Goal: Communication & Community: Answer question/provide support

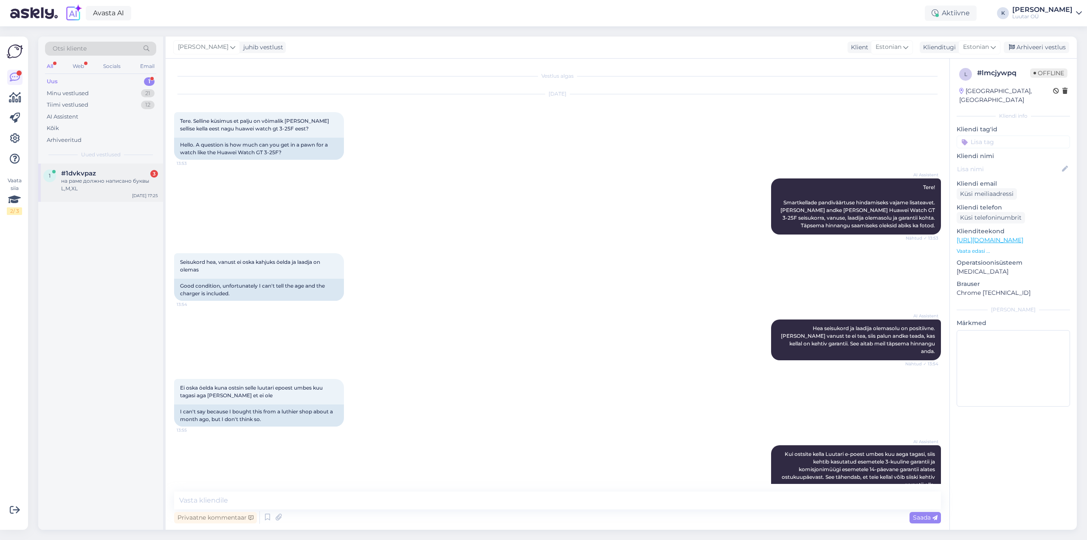
scroll to position [840, 0]
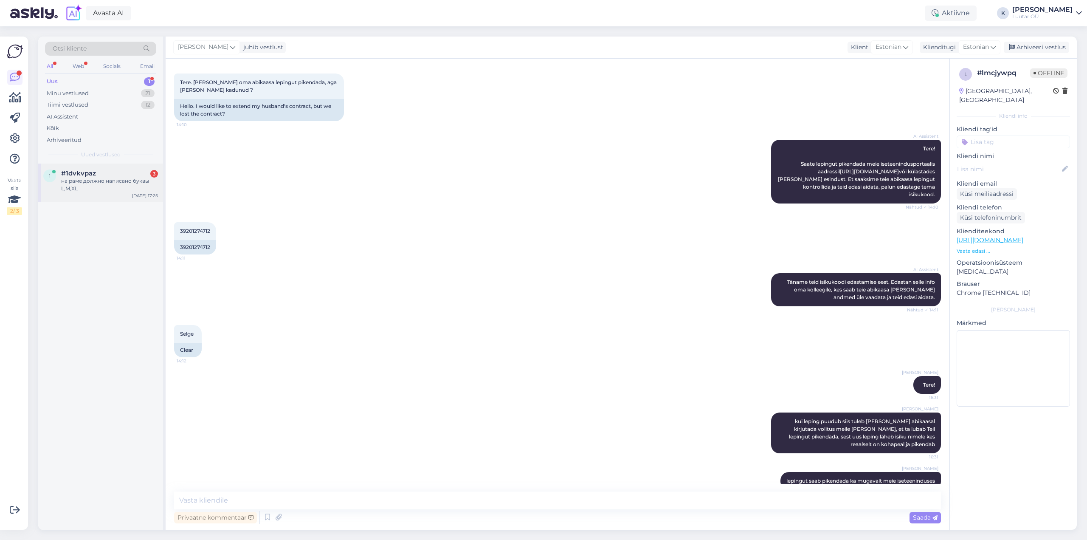
click at [74, 171] on span "#1dvkvpaz" at bounding box center [78, 173] width 35 height 8
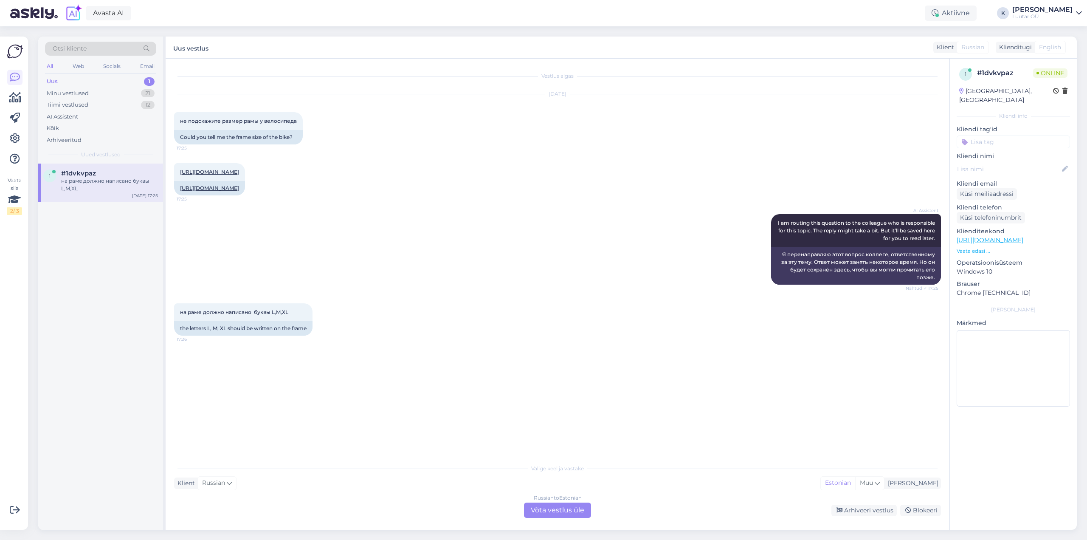
scroll to position [0, 0]
click at [239, 169] on link "[URL][DOMAIN_NAME]" at bounding box center [209, 172] width 59 height 6
click at [548, 515] on div "Russian to Estonian Võta vestlus üle" at bounding box center [557, 509] width 67 height 15
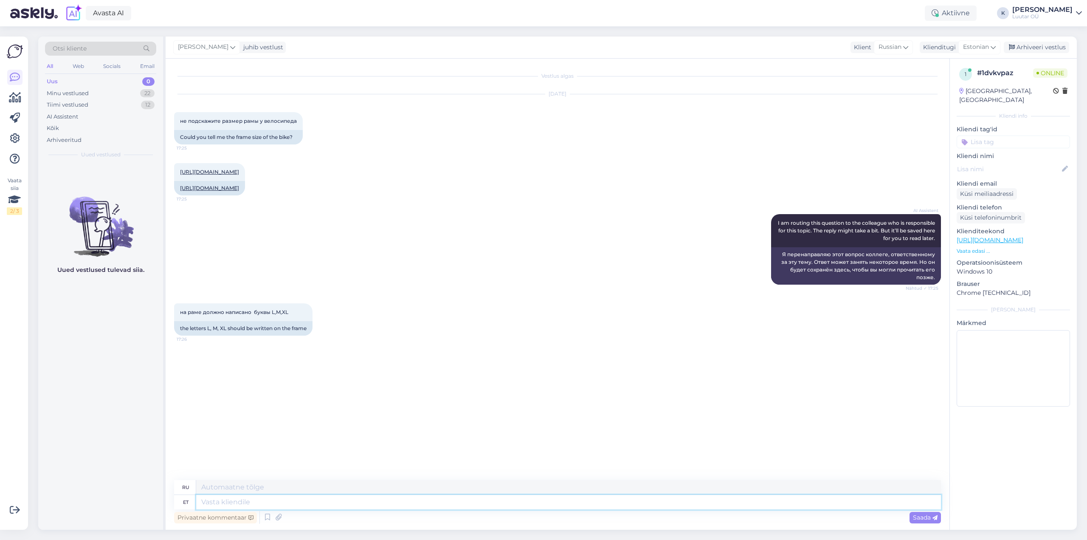
click at [274, 503] on textarea at bounding box center [568, 502] width 745 height 14
type textarea "Tere!"
type textarea "Привет!"
type textarea "Tere! Täpsustan"
type textarea "Здравствуйте! Позвольте мне прояснить."
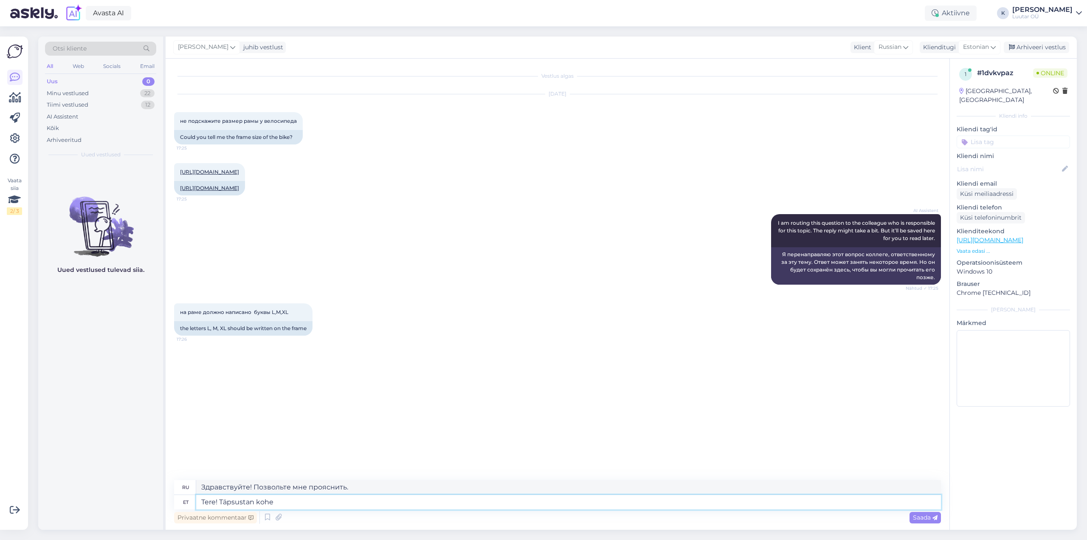
type textarea "Tere! Täpsustan kohe"
type textarea "Здравствуйте! Сейчас уточню."
type textarea "Tere! Täpsustan kohe üle,"
type textarea "Здравствуйте! Сразу уточню."
type textarea "Tere! Täpsustan kohe üle, võib v"
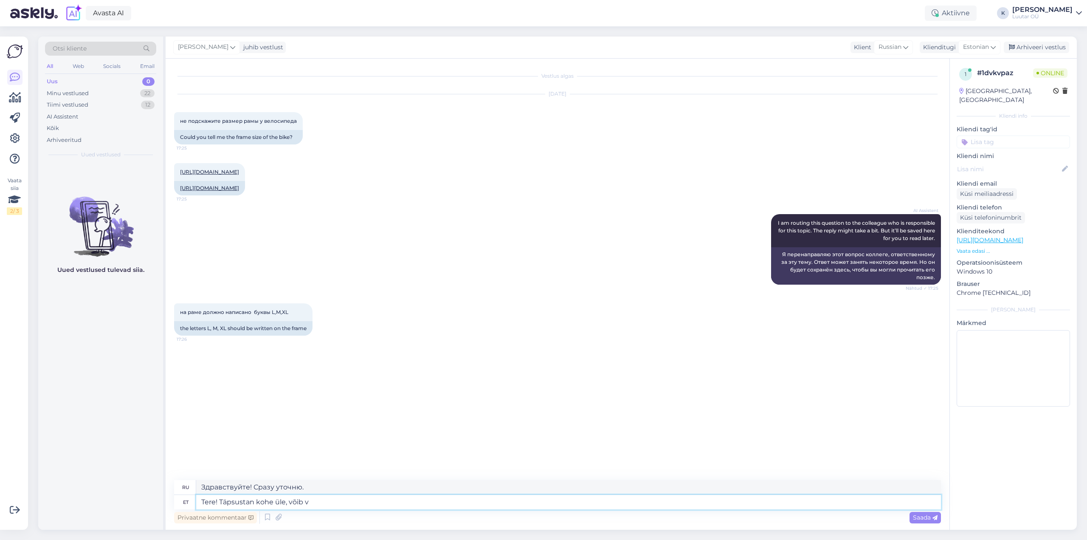
type textarea "Здравствуйте! Сейчас уточню, может быть."
type textarea "Tere! Täpsustan kohe üle, võib [PERSON_NAME] n"
type textarea "Привет! Сразу уточню, можешь забрать."
type textarea "Tere! Täpsustan kohe üle, võib [PERSON_NAME] natuke a"
type textarea "Привет! Сейчас уточню, это может занять некоторое время."
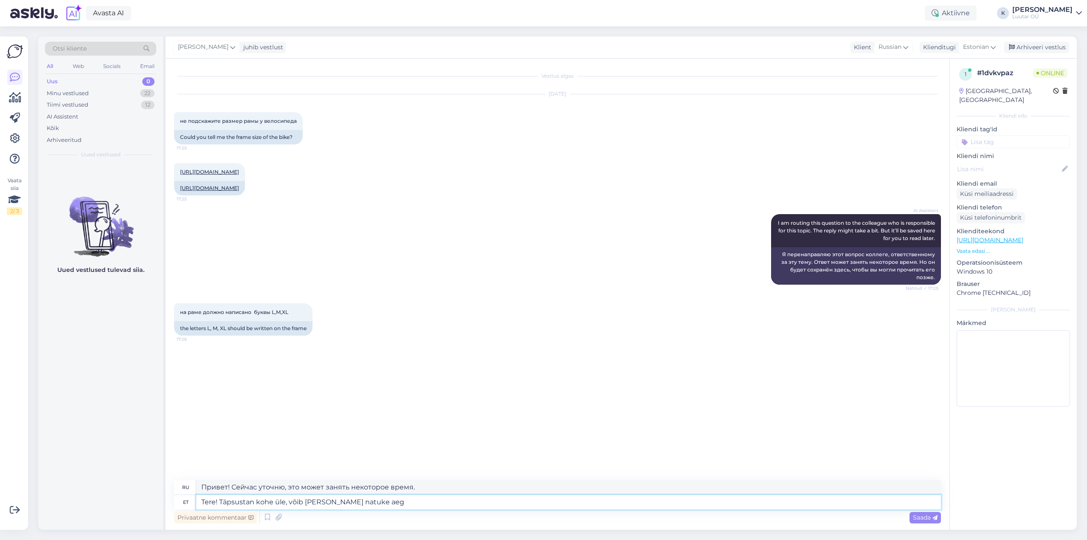
type textarea "Tere! Täpsustan kohe üle, võib [PERSON_NAME] natuke aega"
type textarea "Привет! Я проверю прямо сейчас, это может занять некоторое время."
type textarea "Tere! Täpsustan kohe üle, võib [PERSON_NAME] natuke aega"
drag, startPoint x: 921, startPoint y: 516, endPoint x: 918, endPoint y: 513, distance: 4.6
click at [922, 516] on span "Saada" at bounding box center [925, 517] width 25 height 8
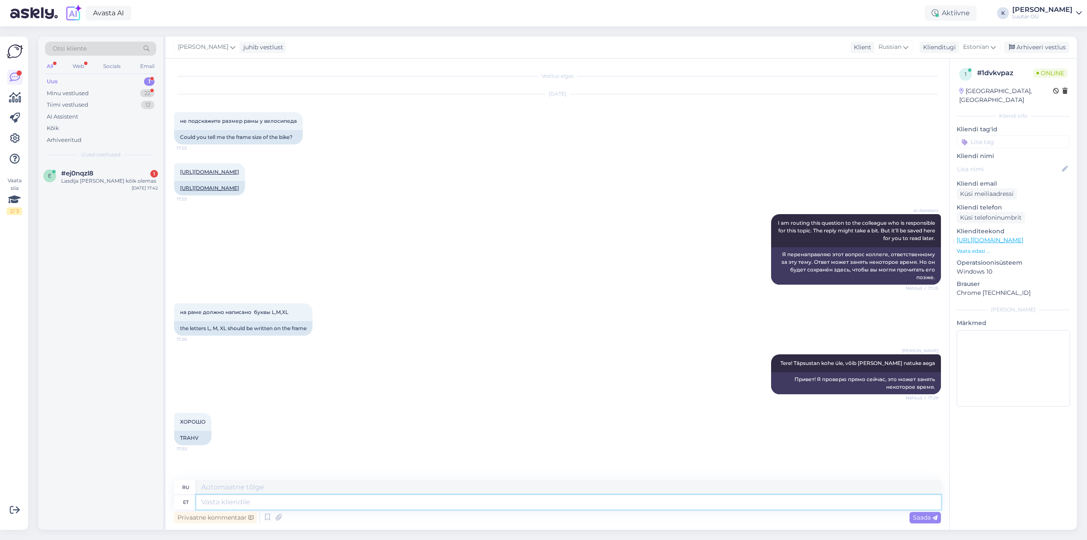
click at [230, 504] on textarea at bounding box center [568, 502] width 745 height 14
type textarea "raami s"
type textarea "рамка"
type textarea "raami suurus"
type textarea "размер кадра"
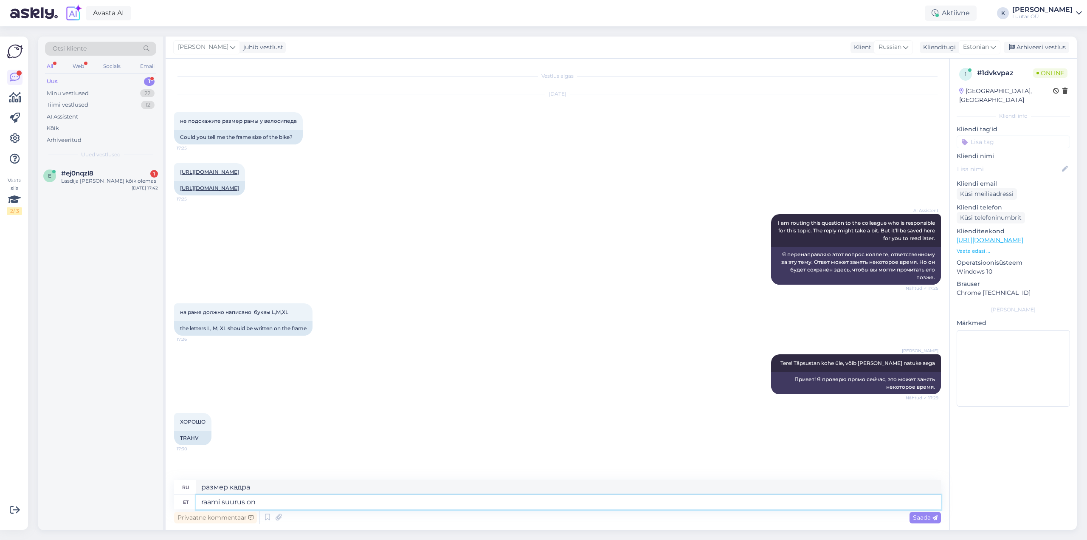
type textarea "raami suurus on S"
type textarea "размер рамы S"
type textarea "raami suurus on S"
click at [923, 518] on span "Saada" at bounding box center [925, 517] width 25 height 8
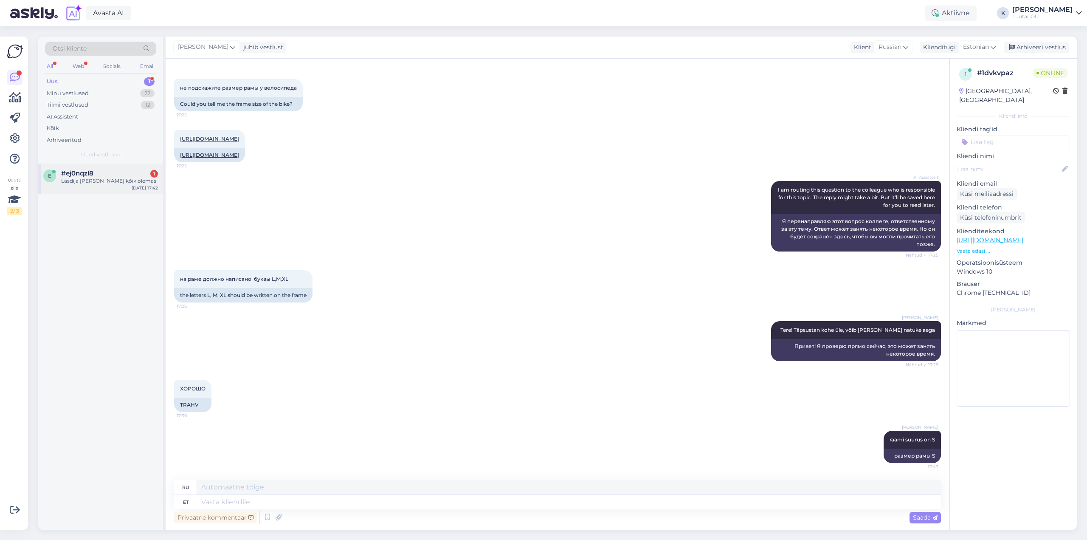
click at [90, 184] on div "Lasdija [PERSON_NAME] kõik olemas" at bounding box center [109, 181] width 97 height 8
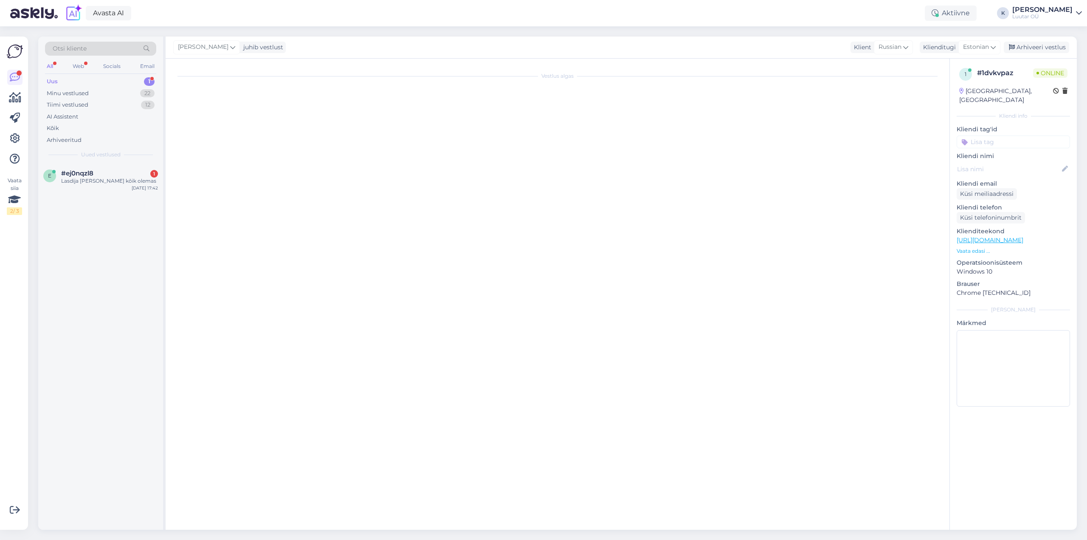
scroll to position [0, 0]
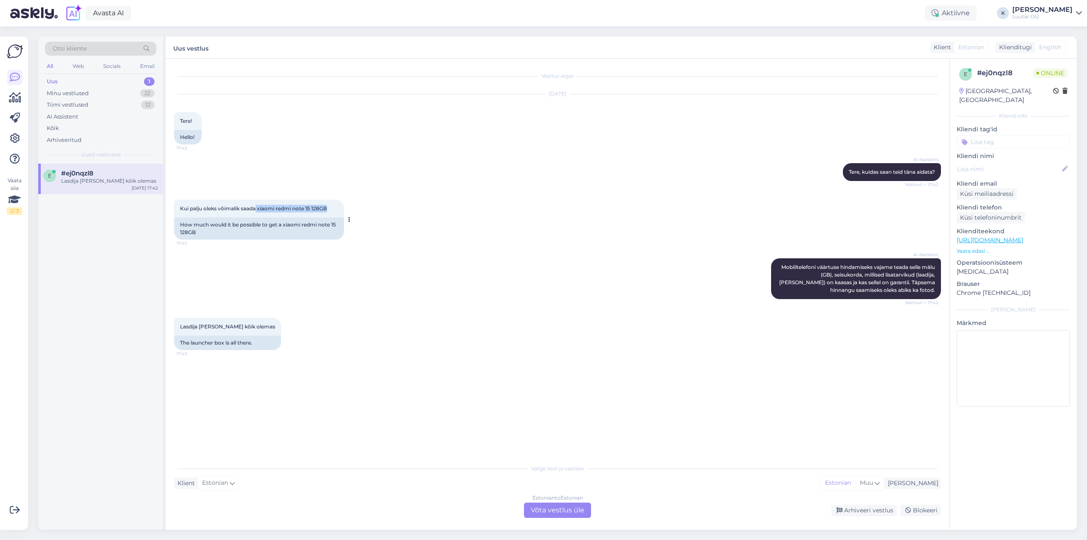
drag, startPoint x: 257, startPoint y: 207, endPoint x: 332, endPoint y: 208, distance: 74.3
click at [332, 208] on div "Kui palju oleks võimalik saada xiaomi redmi note 15 128GB 17:42" at bounding box center [259, 209] width 170 height 18
copy span "[PERSON_NAME] note 15 128GB"
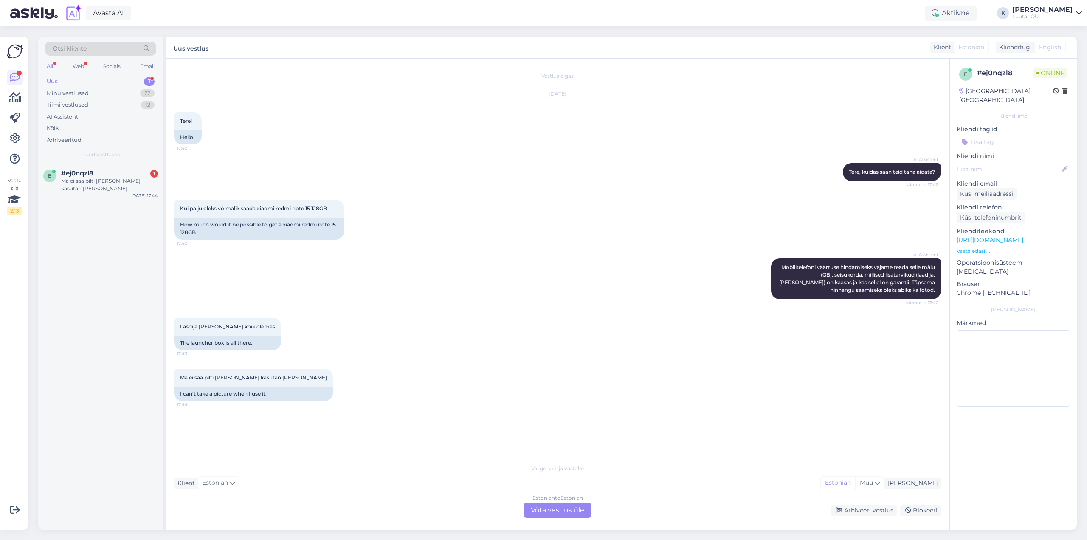
click at [546, 512] on div "Estonian to Estonian Võta vestlus üle" at bounding box center [557, 509] width 67 height 15
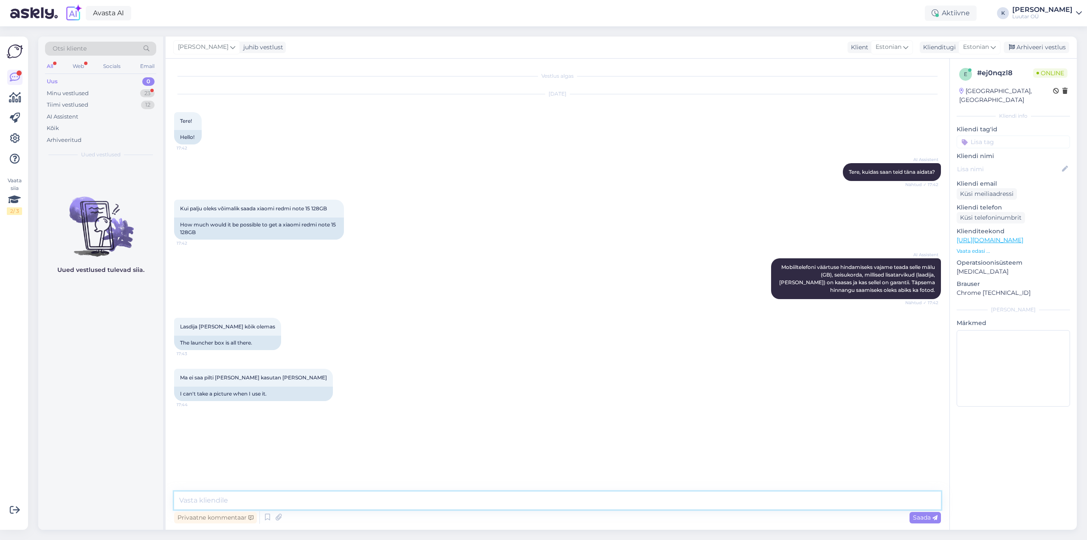
click at [390, 498] on textarea at bounding box center [557, 500] width 767 height 18
type textarea "Tere!"
type textarea "kohe uurin pakkumist"
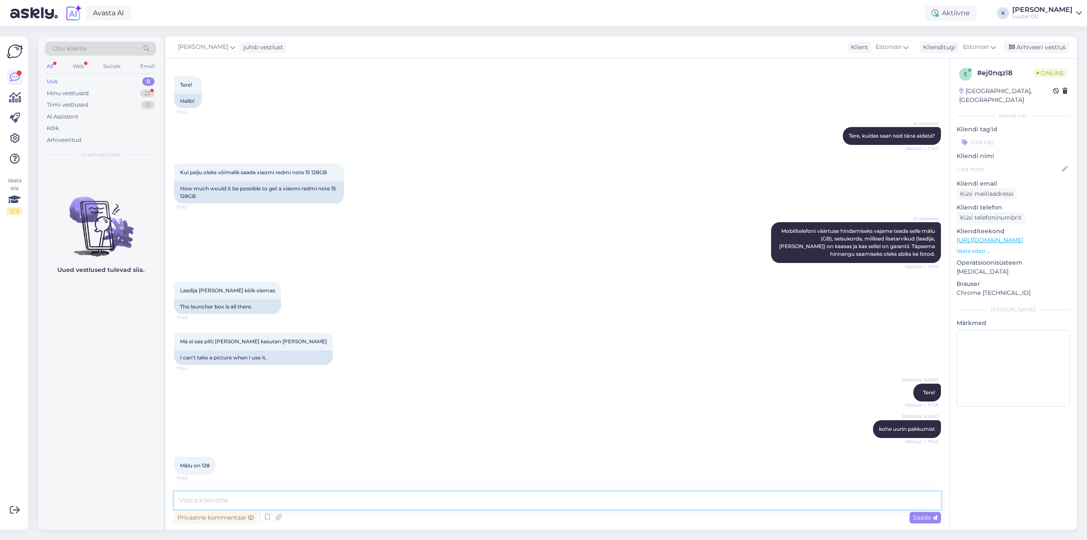
click at [275, 503] on textarea at bounding box center [557, 500] width 767 height 18
type textarea "saame pakkuda kuni 70€"
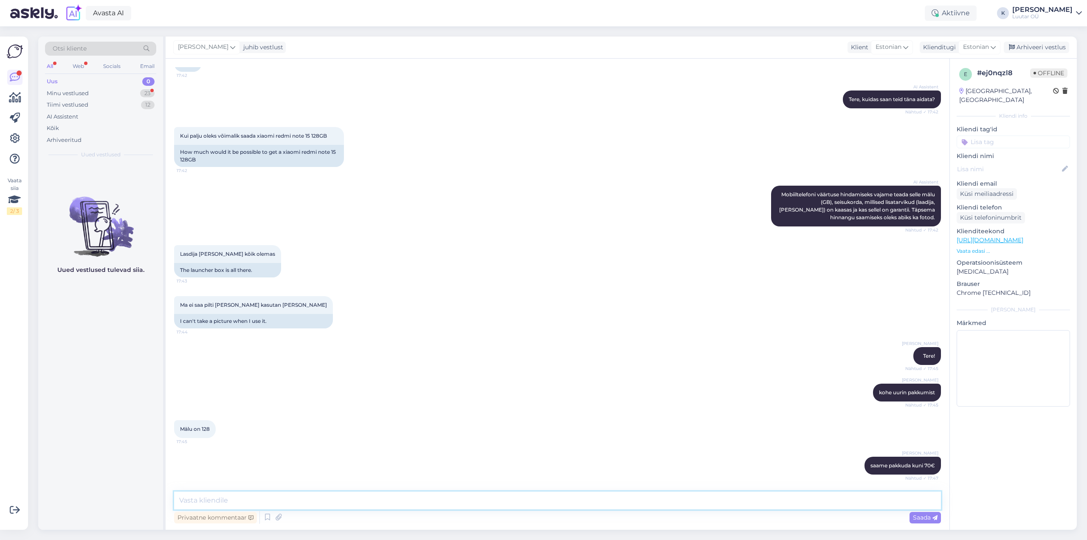
scroll to position [109, 0]
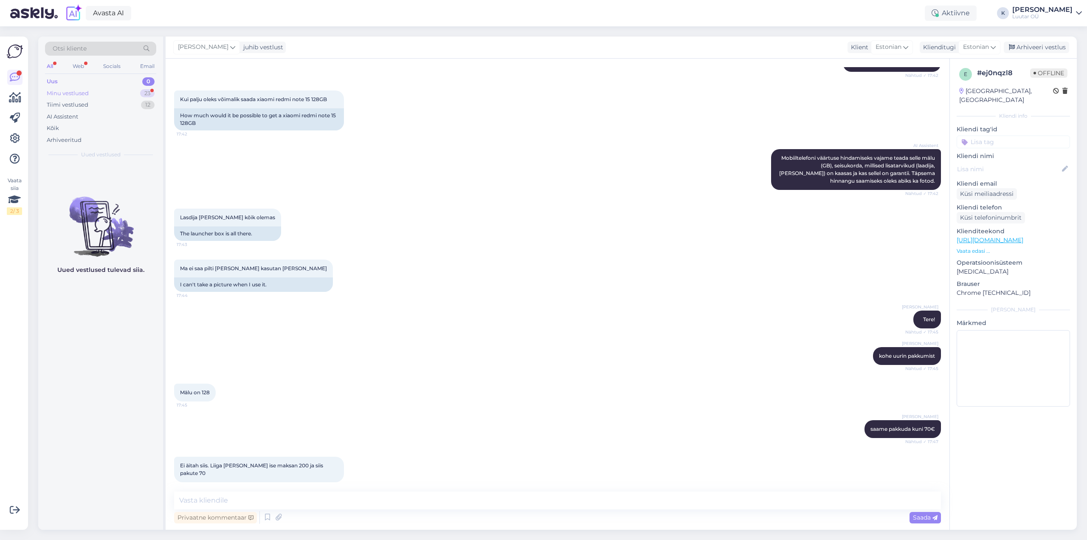
click at [63, 91] on div "Minu vestlused" at bounding box center [68, 93] width 42 height 8
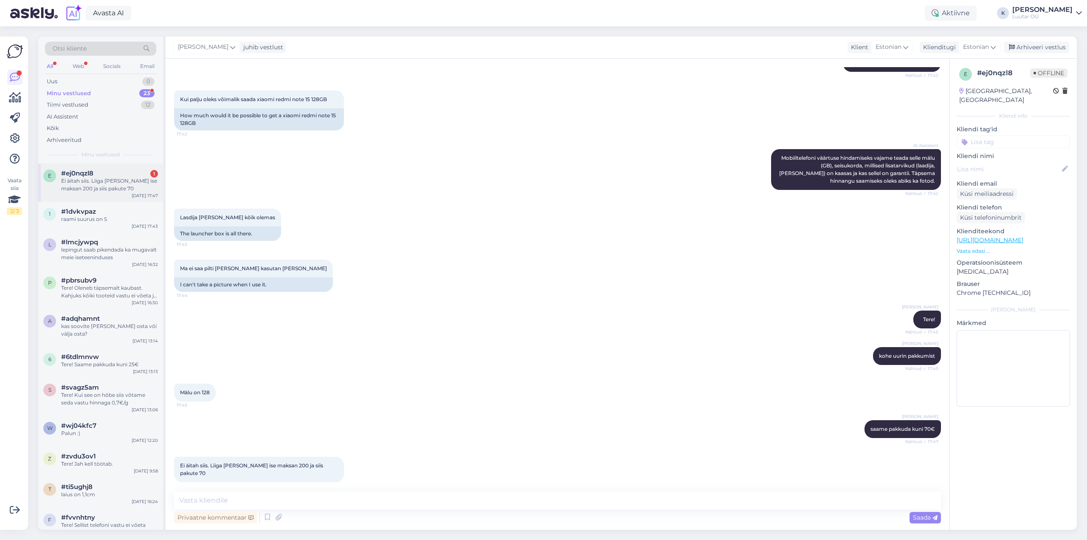
click at [77, 184] on div "Ei äitah siis. Liiga [PERSON_NAME] ise maksan 200 ja siis pakute 70" at bounding box center [109, 184] width 97 height 15
